Goal: Information Seeking & Learning: Understand process/instructions

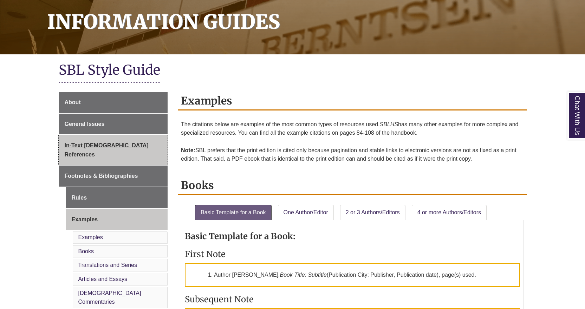
scroll to position [140, 0]
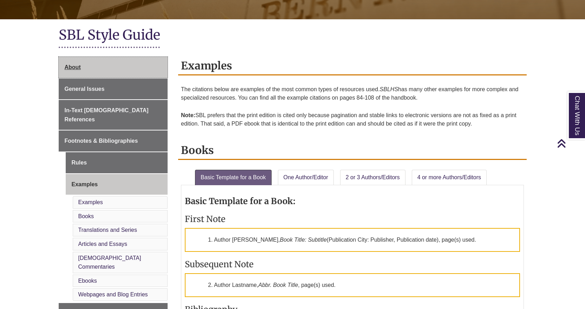
click at [110, 75] on link "About" at bounding box center [113, 67] width 109 height 21
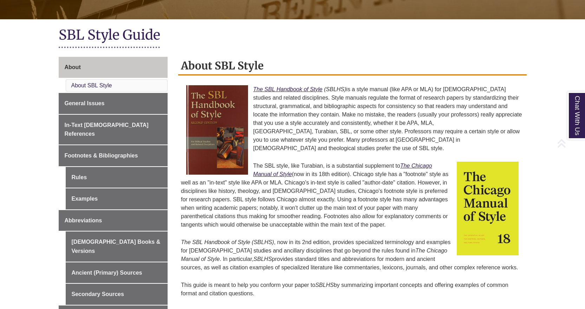
scroll to position [176, 0]
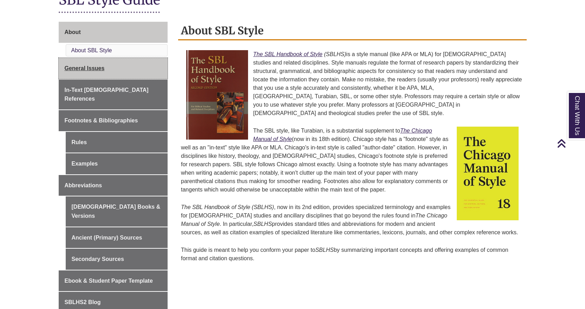
click at [102, 63] on link "General Issues" at bounding box center [113, 68] width 109 height 21
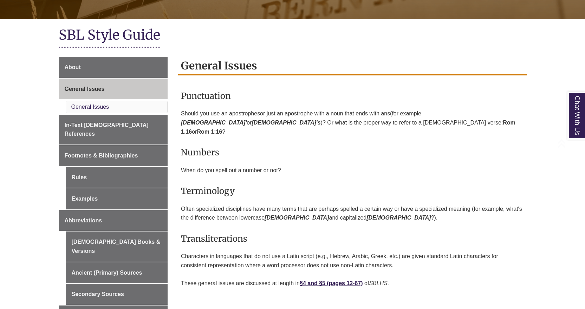
scroll to position [176, 0]
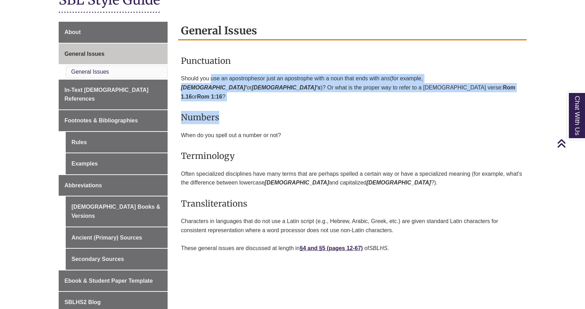
drag, startPoint x: 211, startPoint y: 77, endPoint x: 227, endPoint y: 96, distance: 24.6
click at [227, 96] on div "Punctuation S hould you use an apostrophe s or just an apostrophe with a noun t…" at bounding box center [352, 153] width 343 height 212
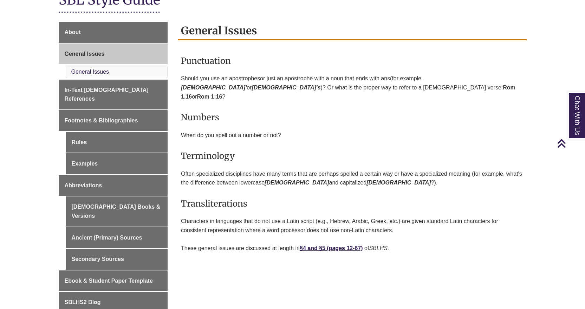
click at [243, 167] on p "Often specialized disciplines have many terms that are perhaps spelled a certai…" at bounding box center [352, 179] width 343 height 24
drag, startPoint x: 205, startPoint y: 78, endPoint x: 374, endPoint y: 74, distance: 169.0
click at [374, 74] on p "S hould you use an apostrophe s or just an apostrophe with a noun that ends wit…" at bounding box center [352, 87] width 343 height 33
click at [384, 112] on h3 "Numbers" at bounding box center [352, 117] width 343 height 13
drag, startPoint x: 211, startPoint y: 87, endPoint x: 224, endPoint y: 90, distance: 14.1
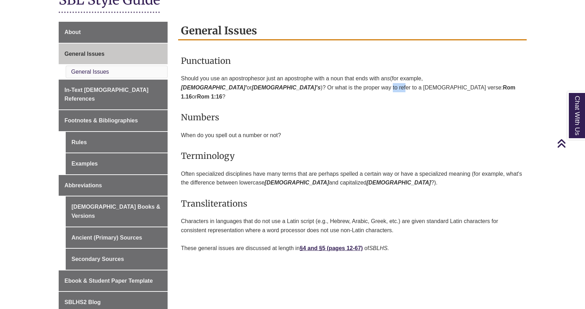
click at [321, 90] on span ")? Or what is the proper way to refer to a biblical verse:" at bounding box center [412, 88] width 182 height 6
click at [238, 155] on div "Punctuation S hould you use an apostrophe s or just an apostrophe with a noun t…" at bounding box center [352, 153] width 343 height 212
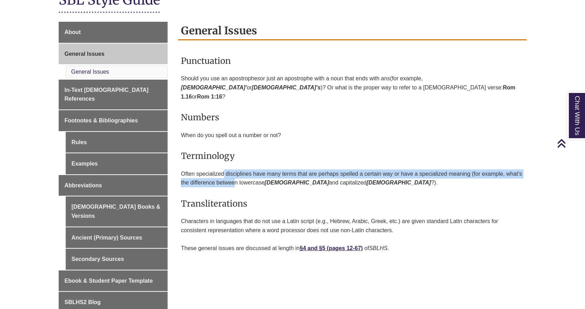
drag, startPoint x: 224, startPoint y: 160, endPoint x: 235, endPoint y: 181, distance: 23.9
click at [235, 181] on p "Often specialized disciplines have many terms that are perhaps spelled a certai…" at bounding box center [352, 179] width 343 height 24
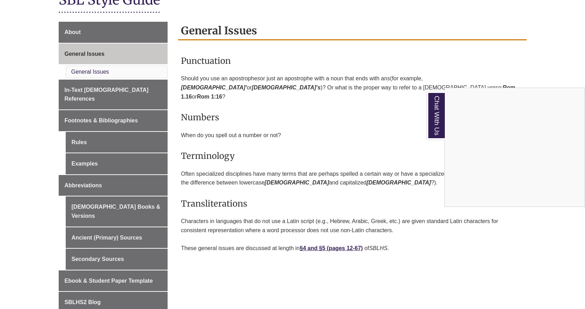
click at [257, 218] on div "Chat With Us" at bounding box center [292, 154] width 585 height 309
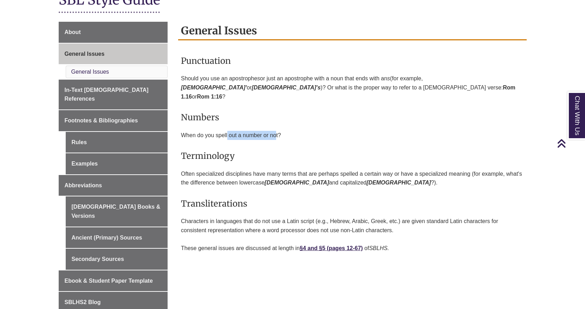
drag, startPoint x: 227, startPoint y: 126, endPoint x: 275, endPoint y: 130, distance: 47.6
click at [275, 130] on p "When do you spell out a number or not?" at bounding box center [352, 135] width 343 height 15
click at [275, 171] on span "Often specialized disciplines have many terms that are perhaps spelled a certai…" at bounding box center [351, 178] width 341 height 15
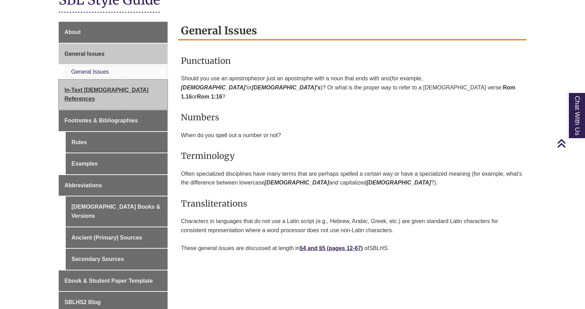
click at [107, 88] on span "In-Text [DEMOGRAPHIC_DATA] References" at bounding box center [107, 94] width 84 height 15
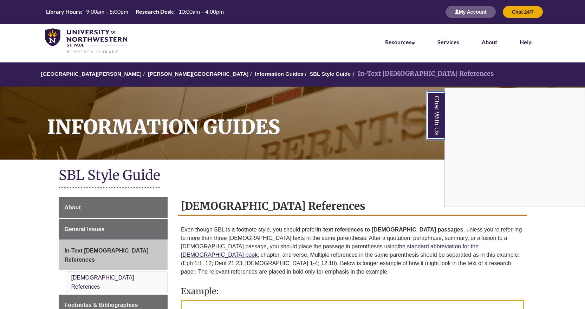
click at [433, 121] on link "Chat With Us" at bounding box center [436, 116] width 18 height 48
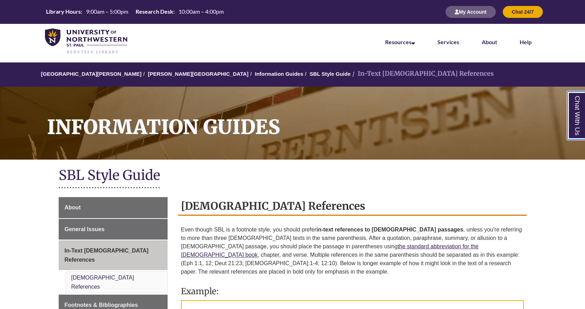
scroll to position [105, 0]
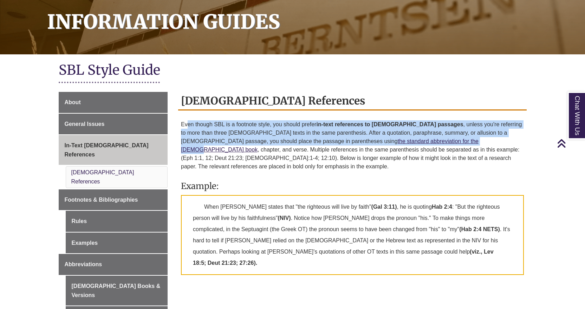
drag, startPoint x: 186, startPoint y: 129, endPoint x: 364, endPoint y: 135, distance: 178.2
click at [363, 137] on p "Even though SBL is a footnote style, you should prefer in-text references to bi…" at bounding box center [352, 146] width 343 height 56
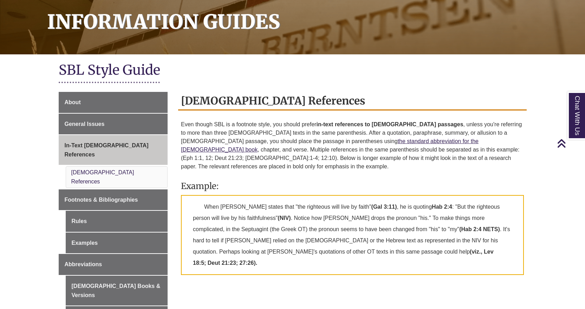
click at [366, 161] on p "Even though SBL is a footnote style, you should prefer in-text references to bi…" at bounding box center [352, 146] width 343 height 56
drag, startPoint x: 304, startPoint y: 123, endPoint x: 386, endPoint y: 123, distance: 81.5
click at [386, 123] on p "Even though SBL is a footnote style, you should prefer in-text references to bi…" at bounding box center [352, 146] width 343 height 56
click at [395, 133] on p "Even though SBL is a footnote style, you should prefer in-text references to bi…" at bounding box center [352, 146] width 343 height 56
drag, startPoint x: 199, startPoint y: 126, endPoint x: 303, endPoint y: 127, distance: 103.6
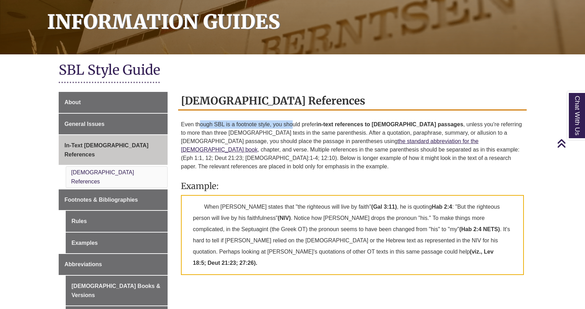
click at [291, 124] on p "Even though SBL is a footnote style, you should prefer in-text references to bi…" at bounding box center [352, 146] width 343 height 56
click at [327, 126] on strong "in-text references to [DEMOGRAPHIC_DATA] passages" at bounding box center [389, 125] width 147 height 6
drag, startPoint x: 283, startPoint y: 126, endPoint x: 311, endPoint y: 124, distance: 27.5
click at [311, 124] on p "Even though SBL is a footnote style, you should prefer in-text references to bi…" at bounding box center [352, 146] width 343 height 56
drag, startPoint x: 210, startPoint y: 138, endPoint x: 226, endPoint y: 138, distance: 16.5
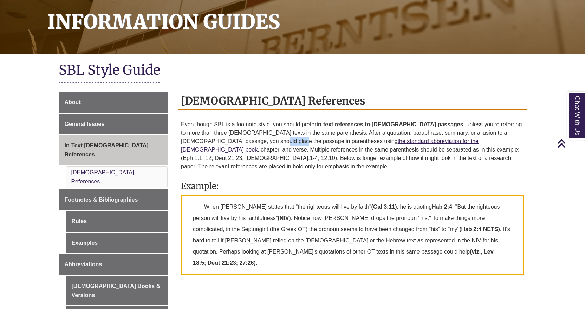
click at [226, 138] on p "Even though SBL is a footnote style, you should prefer in-text references to bi…" at bounding box center [352, 146] width 343 height 56
click at [387, 158] on p "Even though SBL is a footnote style, you should prefer in-text references to bi…" at bounding box center [352, 146] width 343 height 56
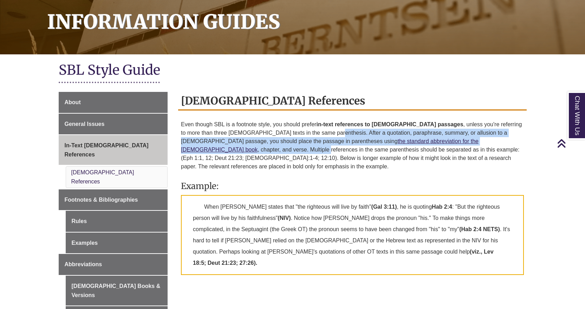
drag, startPoint x: 290, startPoint y: 133, endPoint x: 435, endPoint y: 147, distance: 146.1
click at [439, 146] on p "Even though SBL is a footnote style, you should prefer in-text references to bi…" at bounding box center [352, 146] width 343 height 56
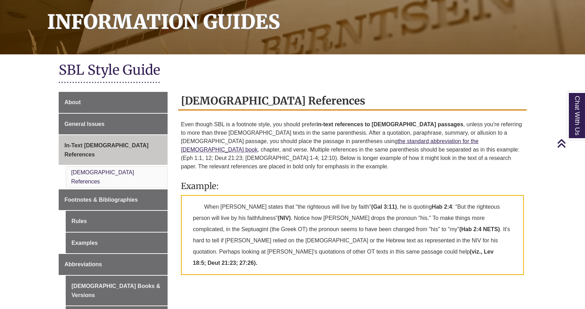
click at [407, 169] on div "Even though SBL is a footnote style, you should prefer in-text references to bi…" at bounding box center [352, 198] width 343 height 160
click at [294, 249] on strong "(viz., Lev 18:5; Deut 21:23; 27:26)." at bounding box center [343, 257] width 301 height 17
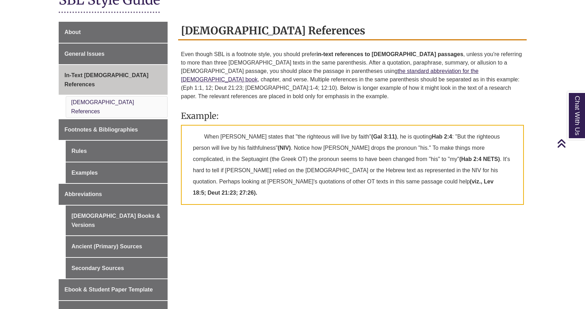
scroll to position [211, 0]
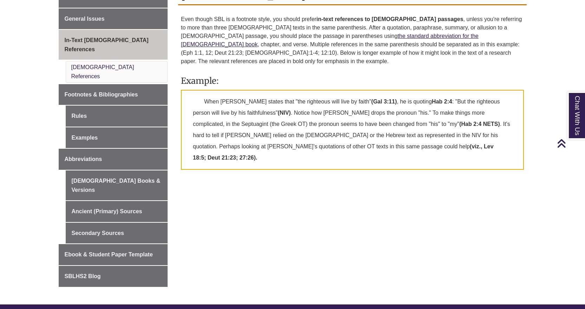
click at [467, 140] on p "When Paul states that "the righteous will live by faith" (Gal 3:11) , he is quo…" at bounding box center [352, 130] width 343 height 80
click at [319, 128] on p "When Paul states that "the righteous will live by faith" (Gal 3:11) , he is quo…" at bounding box center [352, 130] width 343 height 80
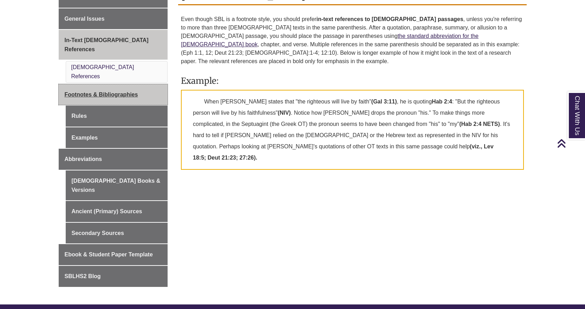
click at [148, 87] on link "Footnotes & Bibliographies" at bounding box center [113, 94] width 109 height 21
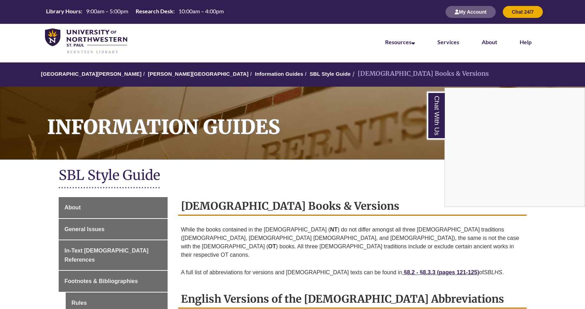
scroll to position [105, 0]
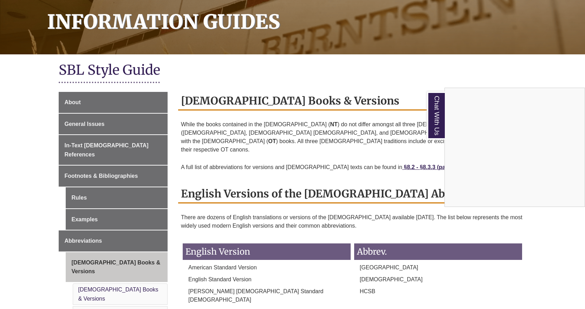
click at [106, 147] on div "Chat With Us" at bounding box center [292, 154] width 585 height 309
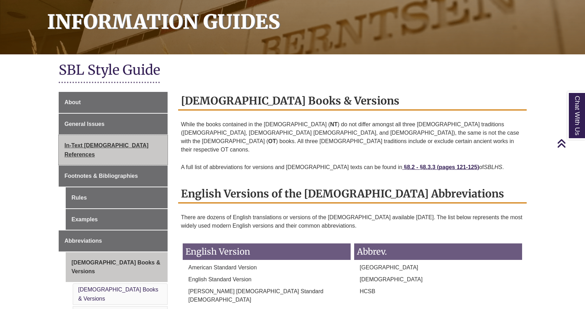
click at [106, 147] on span "In-Text [DEMOGRAPHIC_DATA] References" at bounding box center [107, 150] width 84 height 15
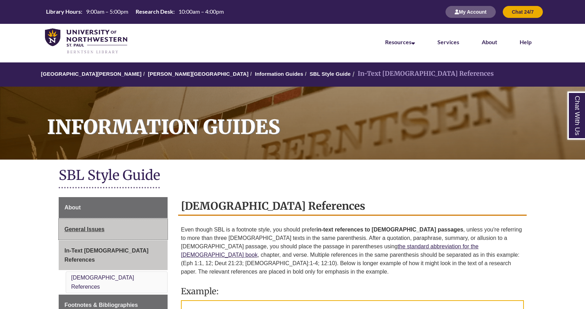
scroll to position [211, 0]
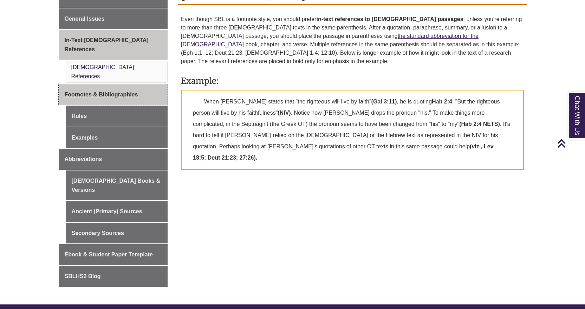
click at [121, 84] on link "Footnotes & Bibliographies" at bounding box center [113, 94] width 109 height 21
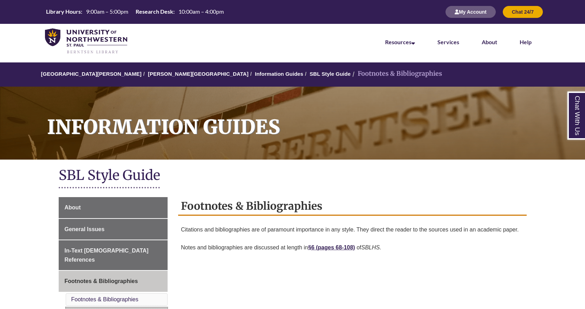
scroll to position [140, 0]
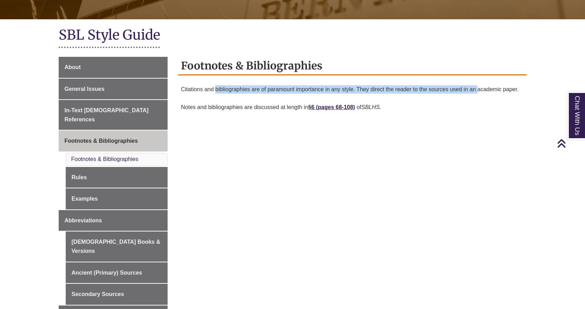
drag, startPoint x: 217, startPoint y: 81, endPoint x: 479, endPoint y: 94, distance: 262.3
click at [479, 94] on div "Footnotes & Bibliographies Citations and bibliographies are of paramount import…" at bounding box center [352, 87] width 348 height 61
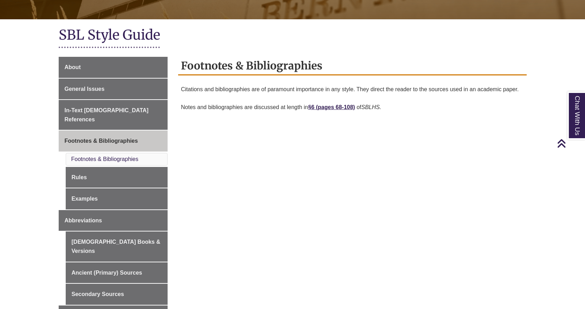
click at [485, 130] on div "About General Issues In-Text Biblical References Footnotes & Bibliographies Foo…" at bounding box center [292, 211] width 478 height 309
click at [339, 103] on p "Notes and bibliographies are discussed at length in §6 ( pages 68-108) of SBLHS." at bounding box center [352, 107] width 343 height 15
click at [339, 107] on link "pages 68-108)" at bounding box center [336, 107] width 37 height 6
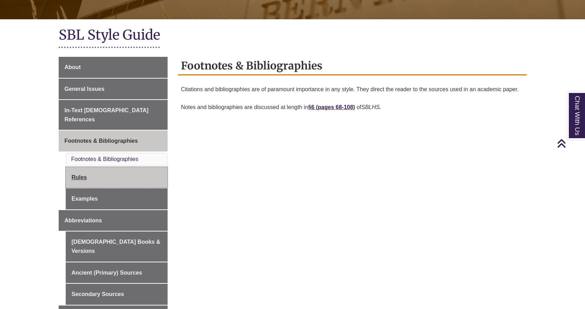
click at [86, 175] on link "Rules" at bounding box center [117, 177] width 102 height 21
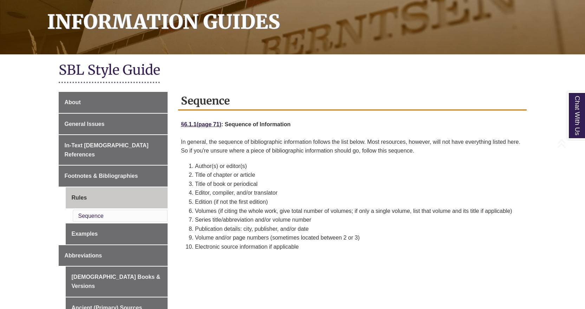
scroll to position [140, 0]
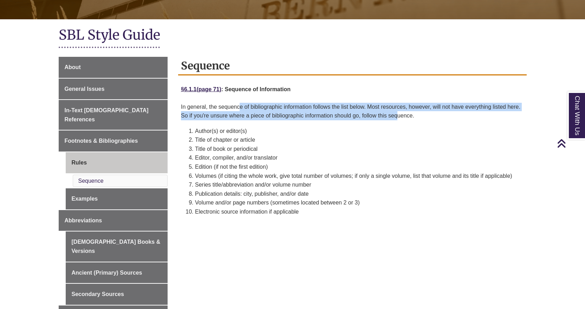
drag, startPoint x: 240, startPoint y: 108, endPoint x: 398, endPoint y: 112, distance: 158.1
click at [398, 112] on p "In general, the sequence of bibliographic information follows the list below. M…" at bounding box center [352, 111] width 343 height 23
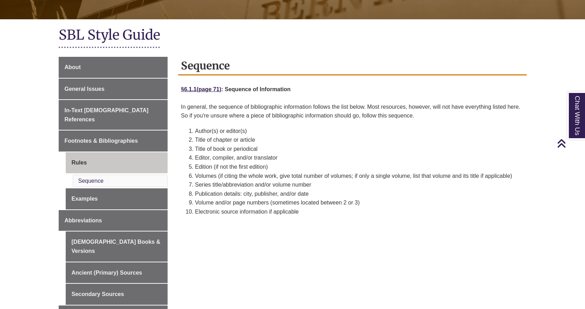
click at [399, 149] on li "Title of book or periodical" at bounding box center [359, 149] width 329 height 9
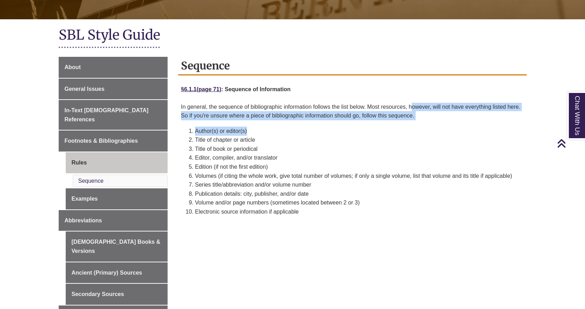
drag, startPoint x: 411, startPoint y: 106, endPoint x: 417, endPoint y: 125, distance: 20.0
click at [417, 125] on div "§6.1.1 (page 71) : Sequence of Information In general, the sequence of bibliogr…" at bounding box center [352, 150] width 343 height 134
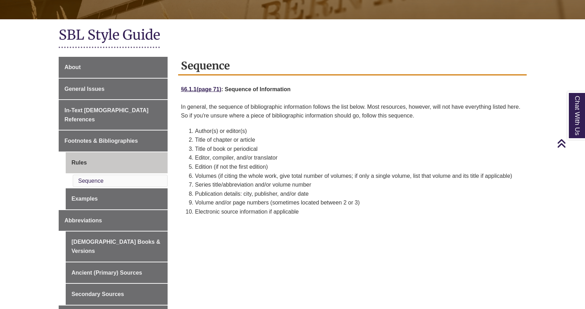
click at [420, 136] on li "Title of chapter or article" at bounding box center [359, 140] width 329 height 9
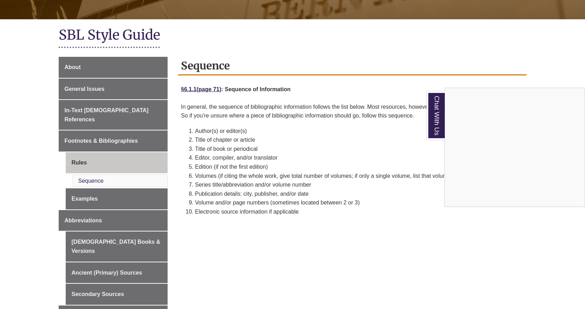
click at [317, 215] on div "Chat With Us" at bounding box center [292, 154] width 585 height 309
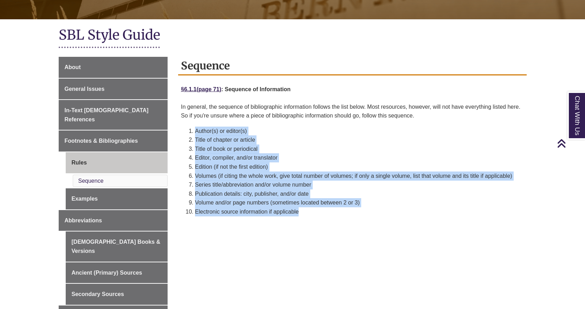
drag, startPoint x: 316, startPoint y: 212, endPoint x: 188, endPoint y: 129, distance: 152.3
click at [188, 129] on div "§6.1.1 (page 71) : Sequence of Information In general, the sequence of bibliogr…" at bounding box center [352, 150] width 343 height 134
copy ol "Author(s) or editor(s) Title of chapter or article Title of book or periodical …"
click at [311, 172] on li "Volumes (if citing the whole work, give total number of volumes; if only a sing…" at bounding box center [359, 176] width 329 height 9
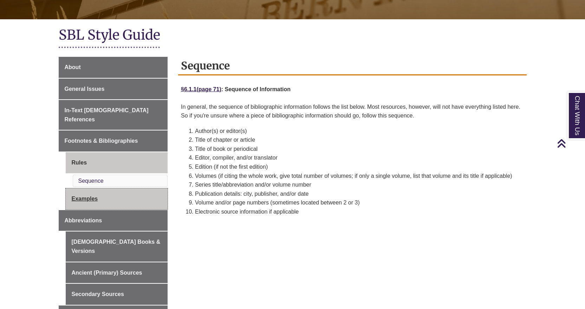
click at [109, 189] on link "Examples" at bounding box center [117, 199] width 102 height 21
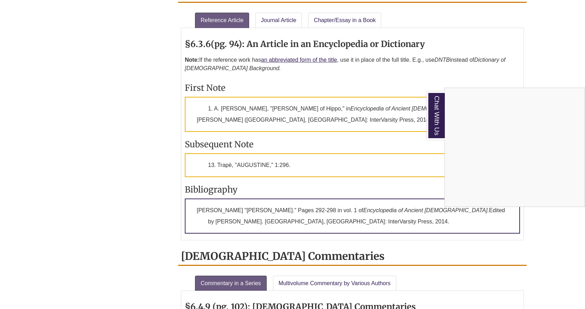
scroll to position [702, 0]
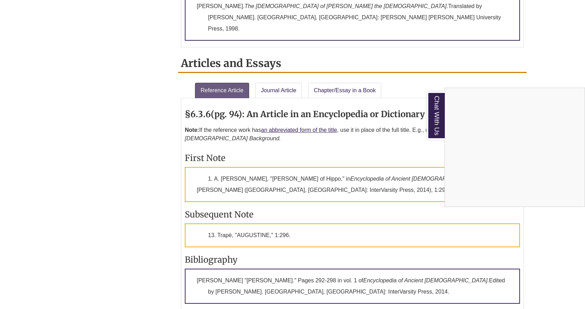
click at [279, 61] on div "Chat With Us" at bounding box center [292, 154] width 585 height 309
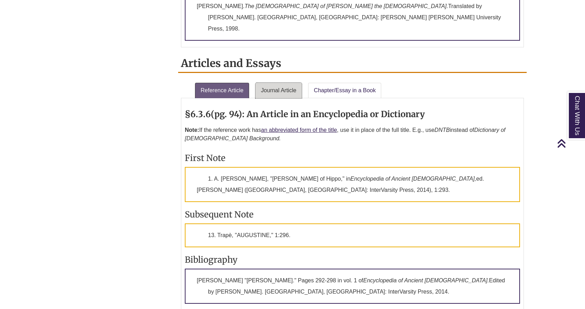
click at [281, 83] on link "Journal Article" at bounding box center [278, 90] width 47 height 15
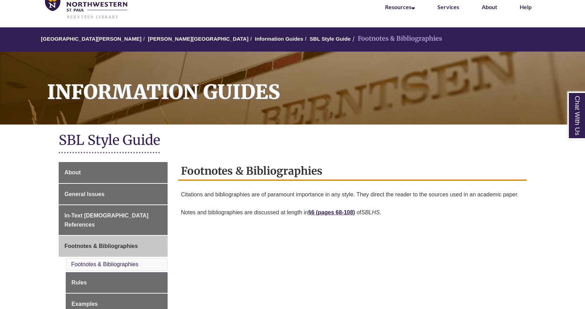
scroll to position [70, 0]
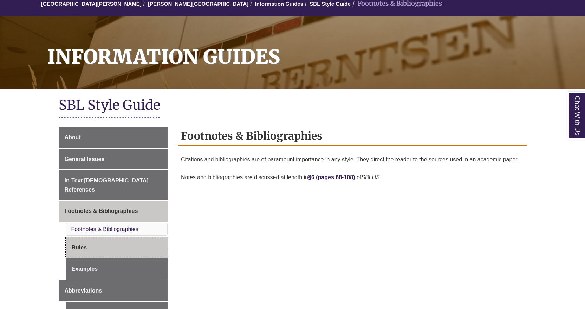
click at [110, 237] on link "Rules" at bounding box center [117, 247] width 102 height 21
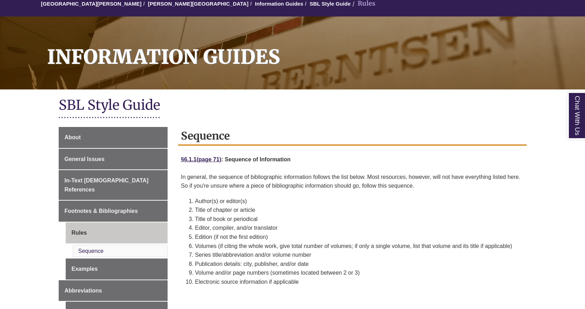
scroll to position [105, 0]
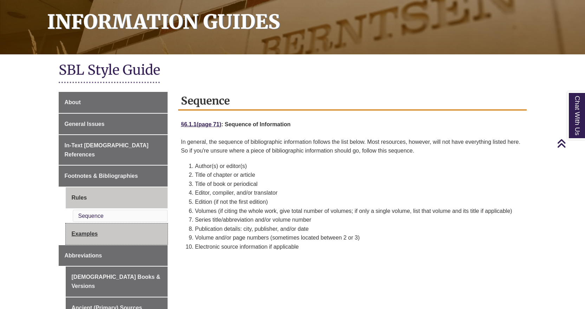
click at [106, 225] on link "Examples" at bounding box center [117, 234] width 102 height 21
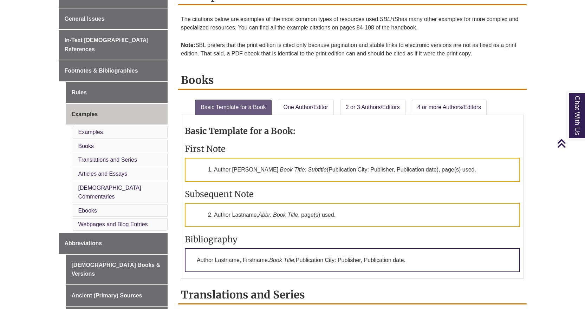
scroll to position [246, 0]
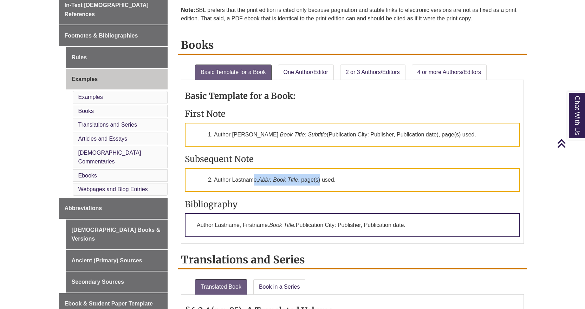
drag, startPoint x: 257, startPoint y: 181, endPoint x: 341, endPoint y: 178, distance: 84.0
click at [323, 179] on p "2. Author Lastname, Abbr. Book Title , page(s) used." at bounding box center [352, 180] width 335 height 24
click at [341, 178] on p "2. Author Lastname, Abbr. Book Title , page(s) used." at bounding box center [352, 180] width 335 height 24
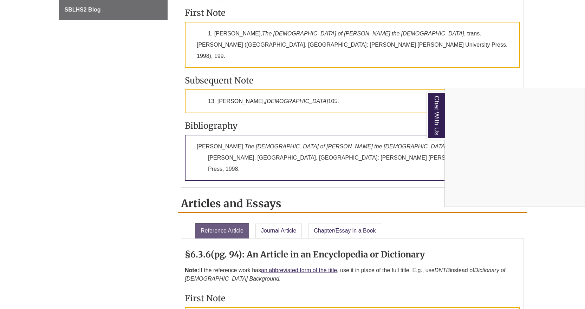
scroll to position [597, 0]
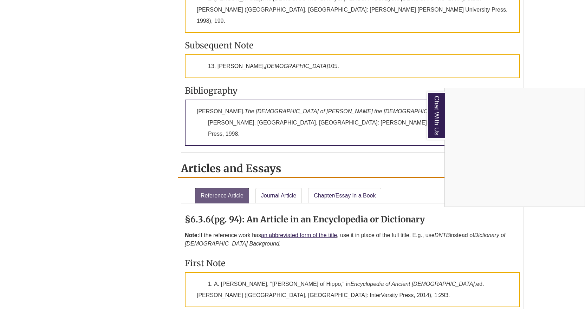
click at [278, 171] on div "Chat With Us" at bounding box center [292, 154] width 585 height 309
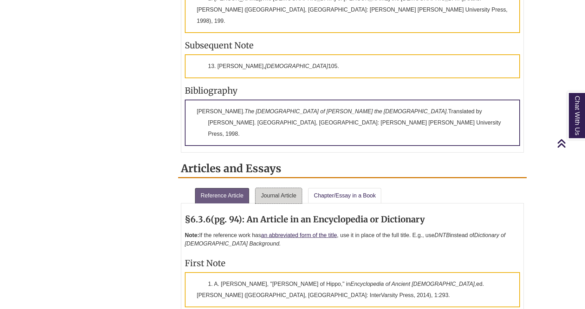
click at [290, 188] on link "Journal Article" at bounding box center [278, 195] width 47 height 15
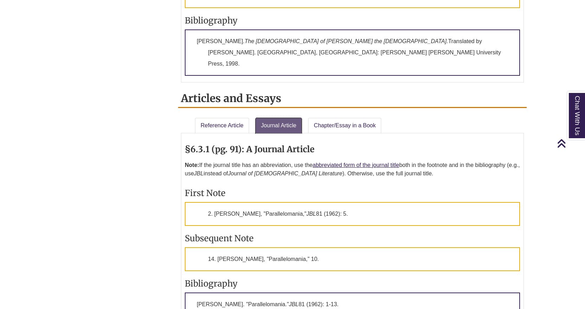
scroll to position [737, 0]
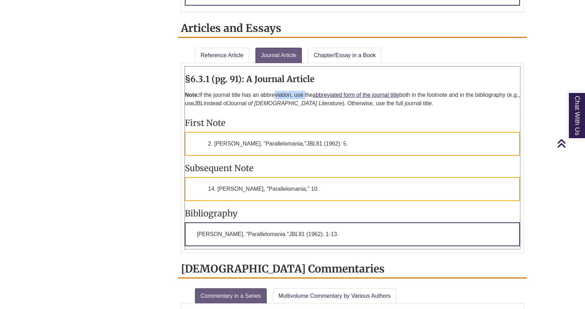
drag, startPoint x: 275, startPoint y: 73, endPoint x: 306, endPoint y: 69, distance: 30.5
click at [306, 88] on p "Note: If the journal title has an abbreviation, use the abbreviated form of the…" at bounding box center [352, 99] width 335 height 22
click at [309, 100] on em "Journal of [DEMOGRAPHIC_DATA] Literature" at bounding box center [285, 103] width 114 height 6
click at [348, 48] on link "Chapter/Essay in a Book" at bounding box center [344, 55] width 73 height 15
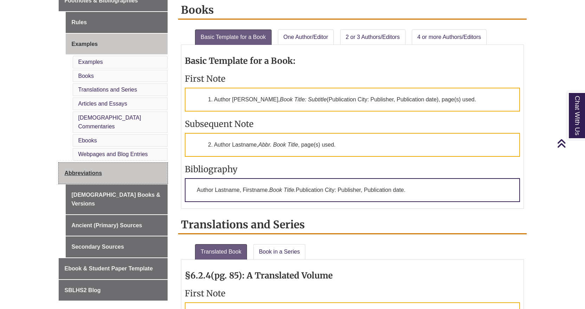
scroll to position [351, 0]
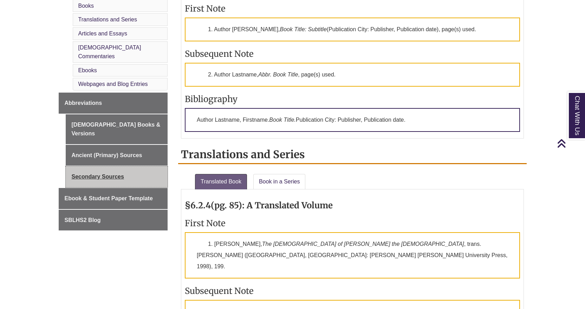
click at [103, 166] on link "Secondary Sources" at bounding box center [117, 176] width 102 height 21
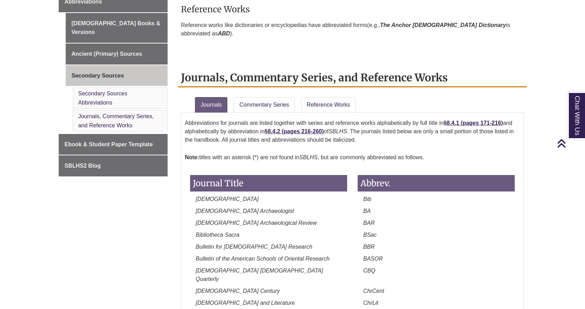
scroll to position [310, 0]
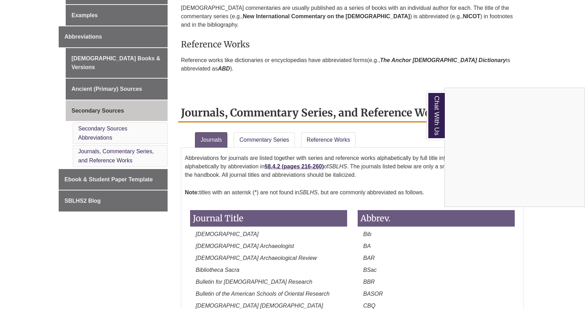
click at [315, 116] on div "Chat With Us" at bounding box center [292, 154] width 585 height 309
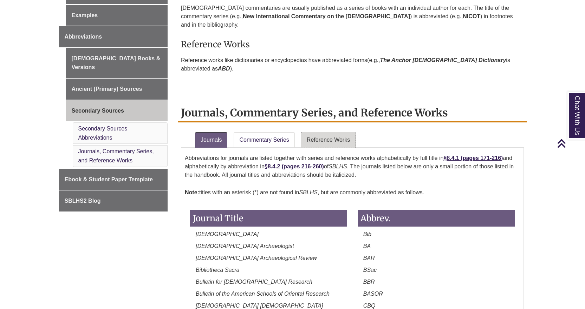
click at [315, 132] on link "Reference Works" at bounding box center [328, 139] width 54 height 15
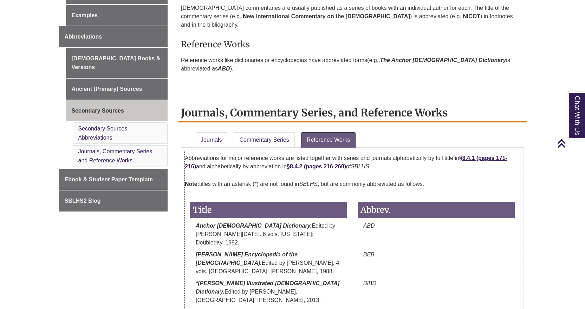
click at [254, 151] on p "Abbreviations for major reference works are listed together with series and jou…" at bounding box center [352, 162] width 335 height 22
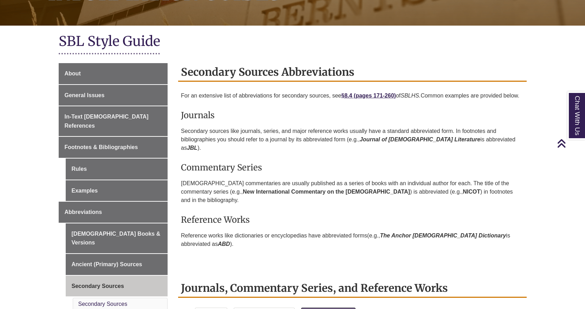
scroll to position [99, 0]
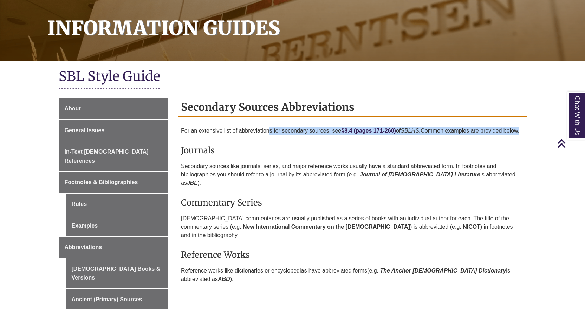
drag, startPoint x: 269, startPoint y: 130, endPoint x: 347, endPoint y: 138, distance: 78.4
click at [347, 138] on p "For an extensive list of abbreviations for secondary sources, see §8.4 ( pages …" at bounding box center [352, 131] width 343 height 14
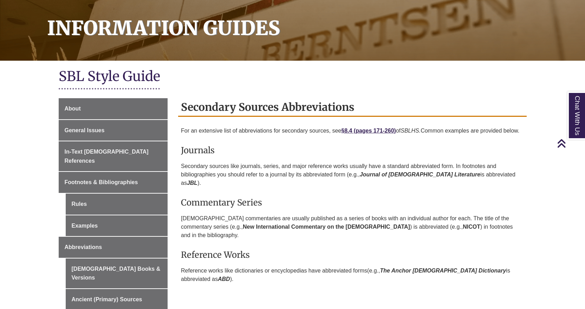
click at [343, 175] on p "Secondary sources like journals, series, and major reference works usually have…" at bounding box center [352, 174] width 343 height 31
